Goal: Information Seeking & Learning: Learn about a topic

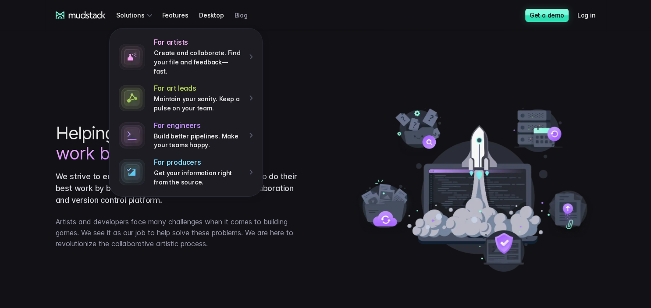
click at [235, 18] on link "Blog" at bounding box center [246, 15] width 24 height 16
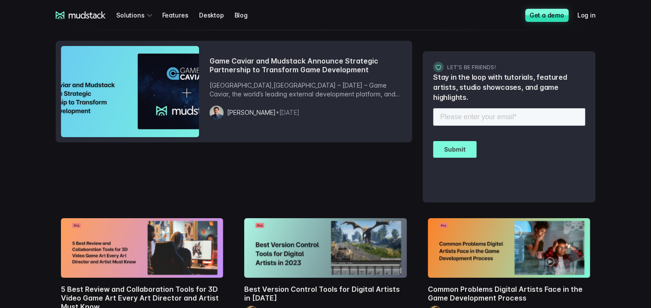
click at [276, 113] on span "• [DATE]" at bounding box center [288, 112] width 24 height 7
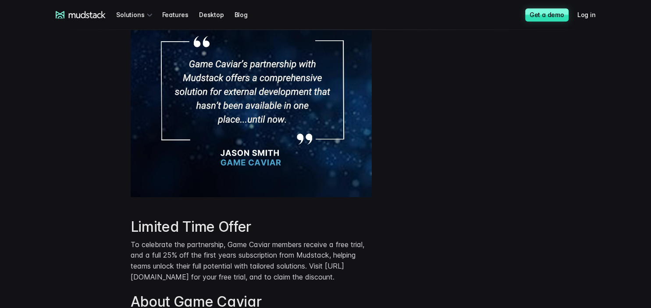
scroll to position [879, 0]
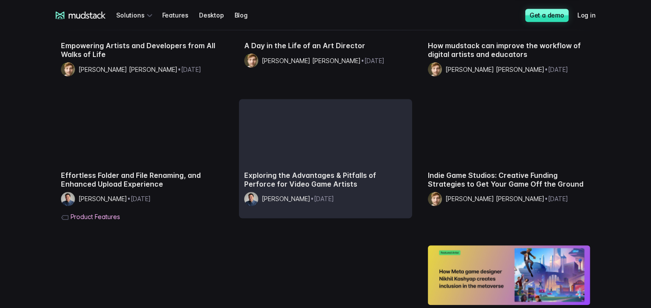
scroll to position [993, 0]
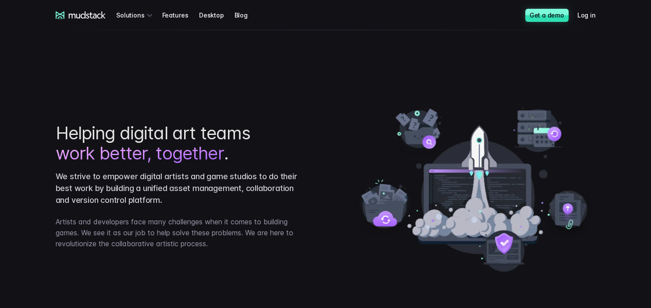
click at [82, 14] on icon at bounding box center [86, 14] width 37 height 7
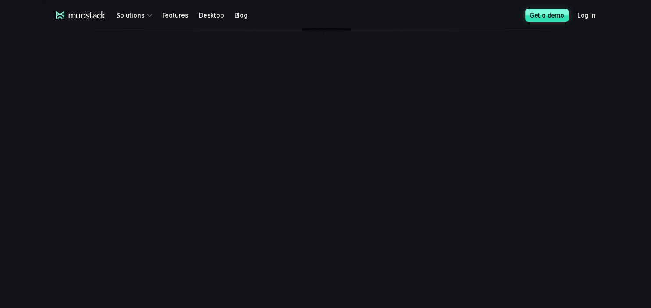
scroll to position [138, 0]
